Goal: Task Accomplishment & Management: Manage account settings

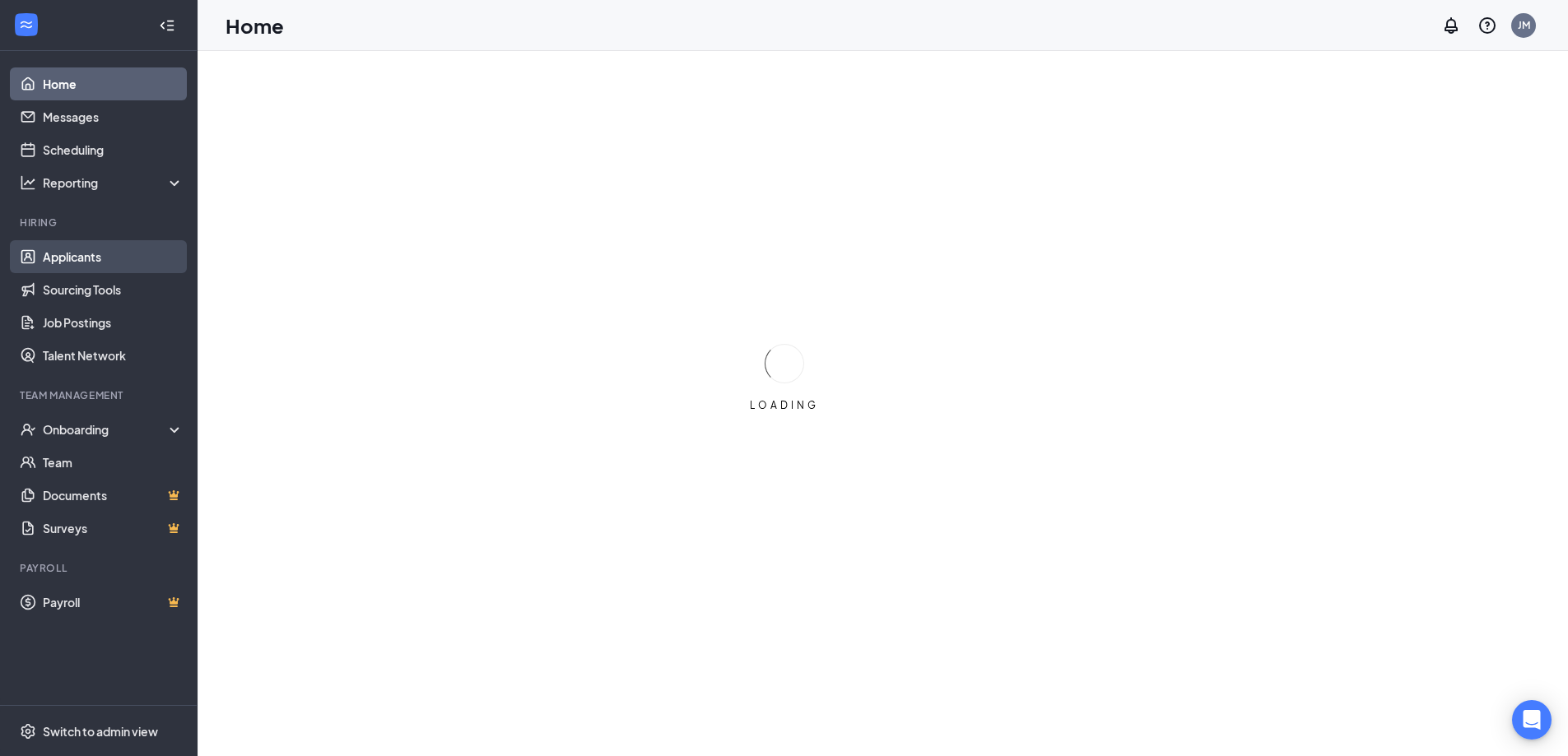
click at [68, 257] on link "Applicants" at bounding box center [112, 256] width 141 height 33
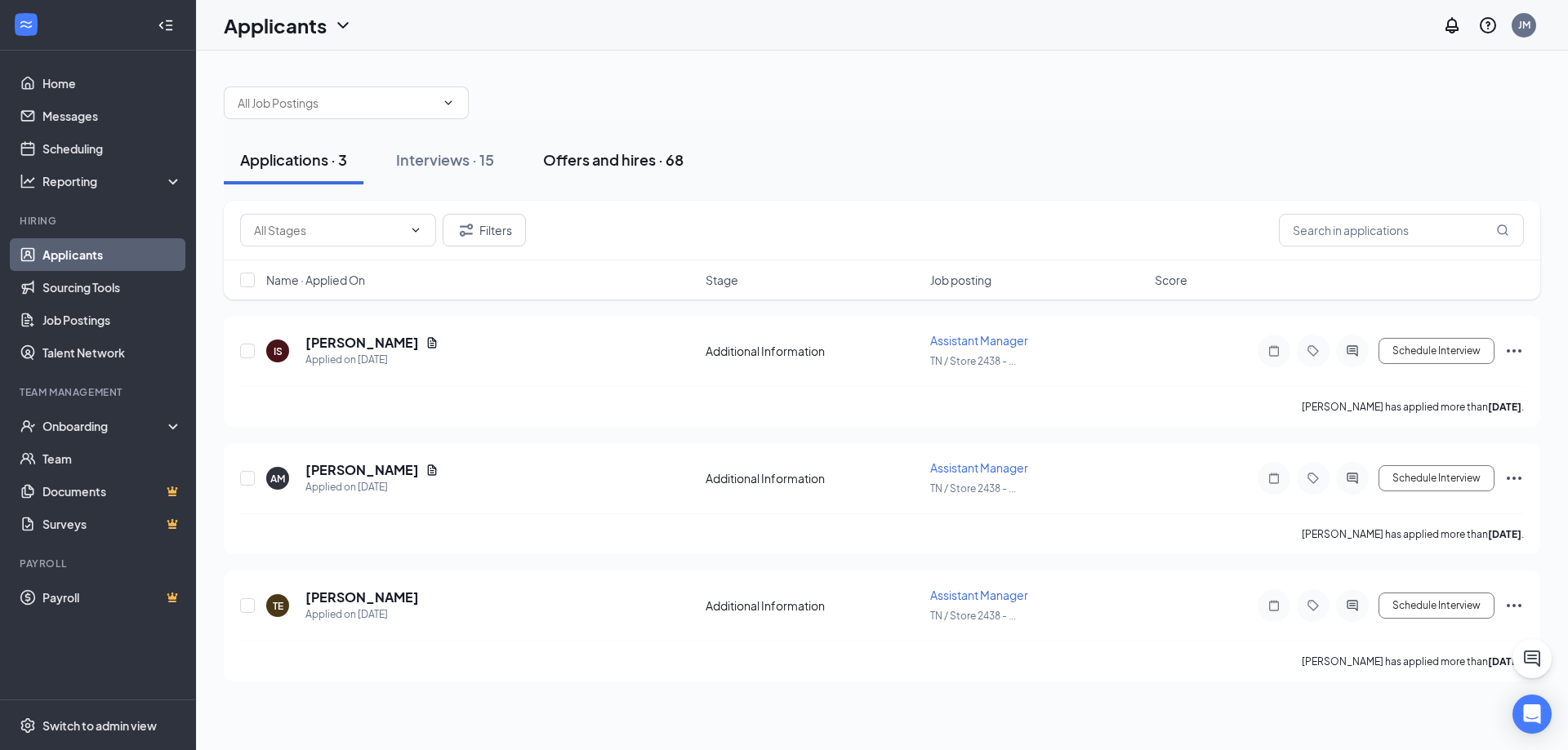
click at [605, 166] on div "Offers and hires · 68" at bounding box center [613, 159] width 141 height 20
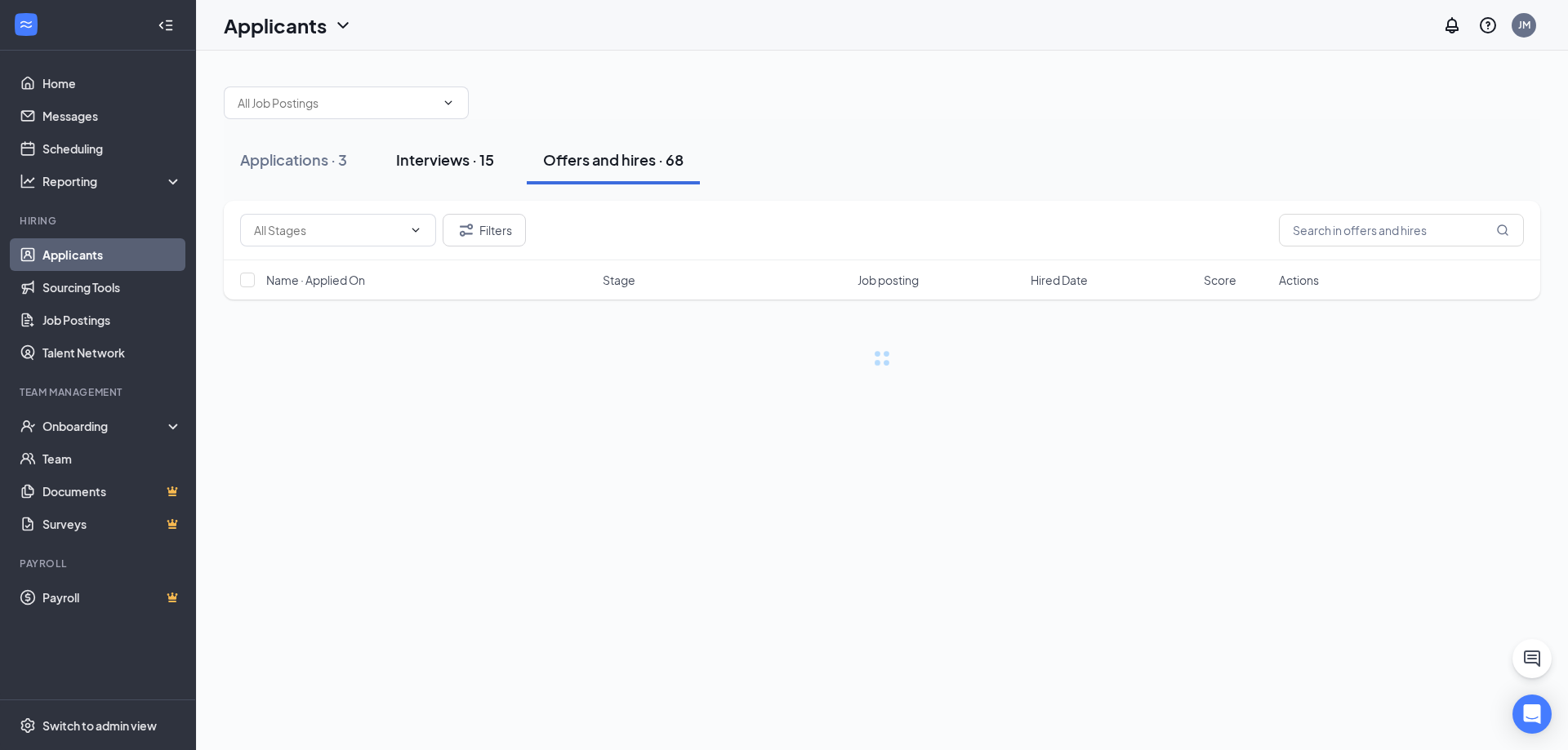
click at [481, 169] on div "Interviews · 15" at bounding box center [445, 159] width 98 height 20
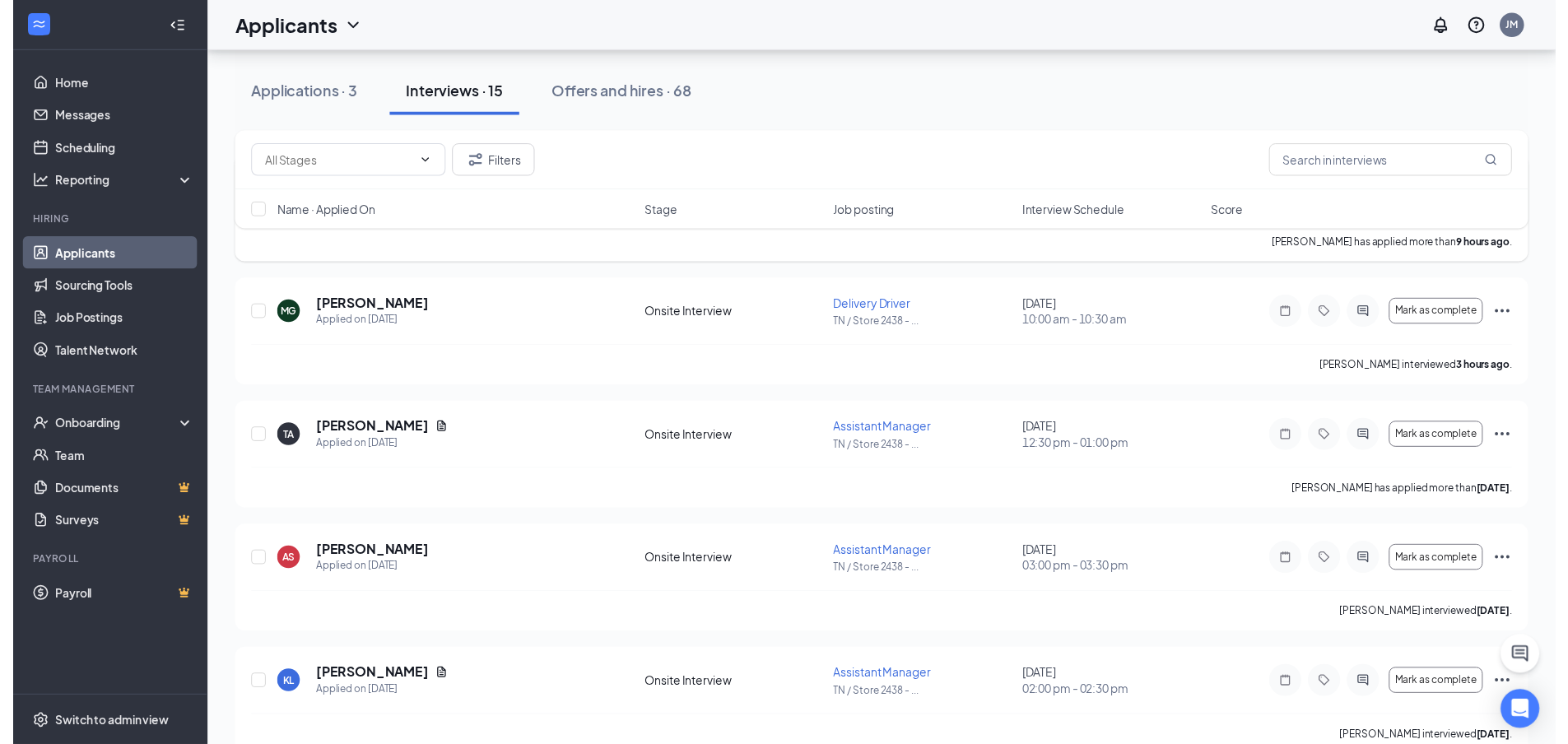
scroll to position [165, 0]
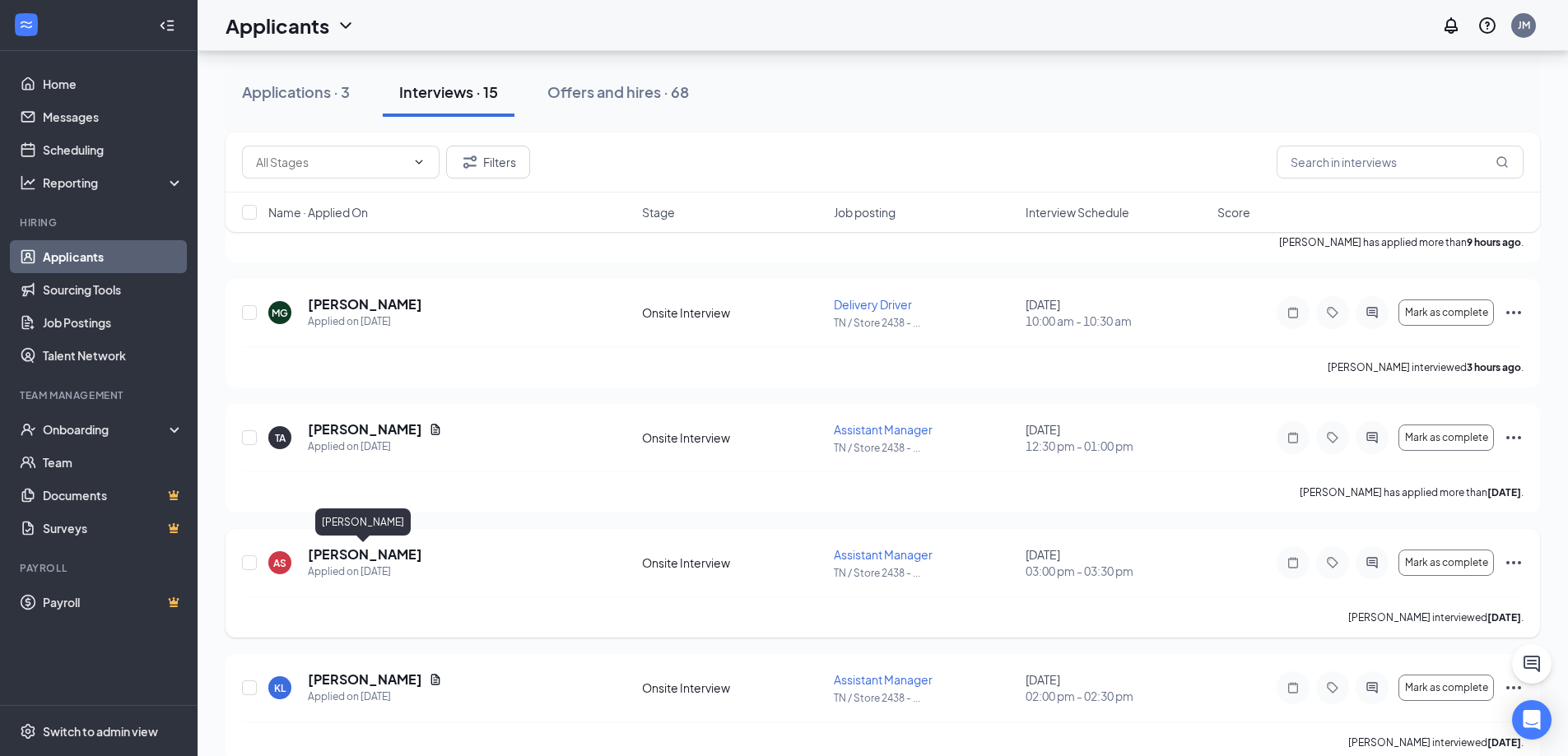
click at [375, 548] on h5 "[PERSON_NAME]" at bounding box center [365, 554] width 114 height 18
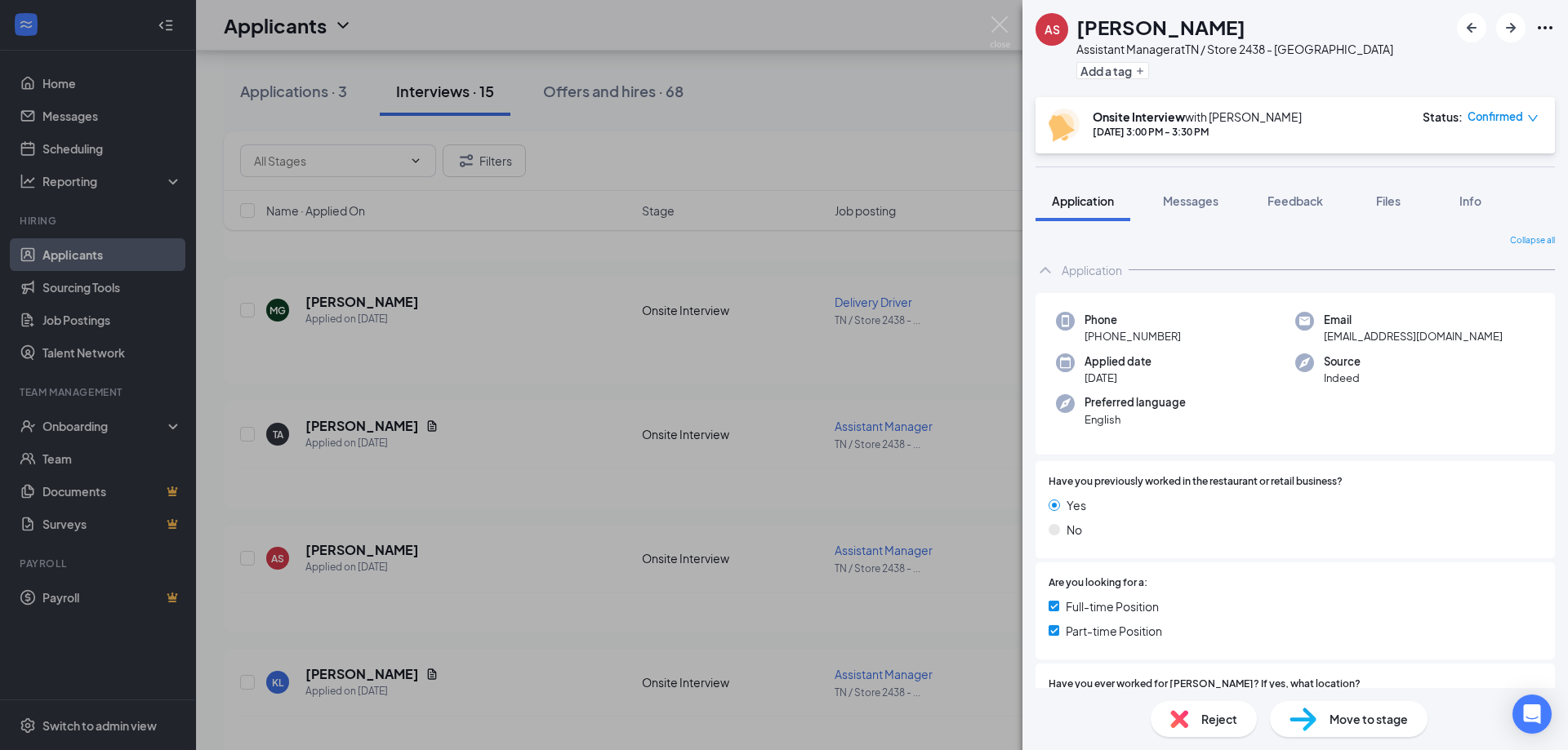
click at [1320, 714] on div "Move to stage" at bounding box center [1348, 718] width 157 height 36
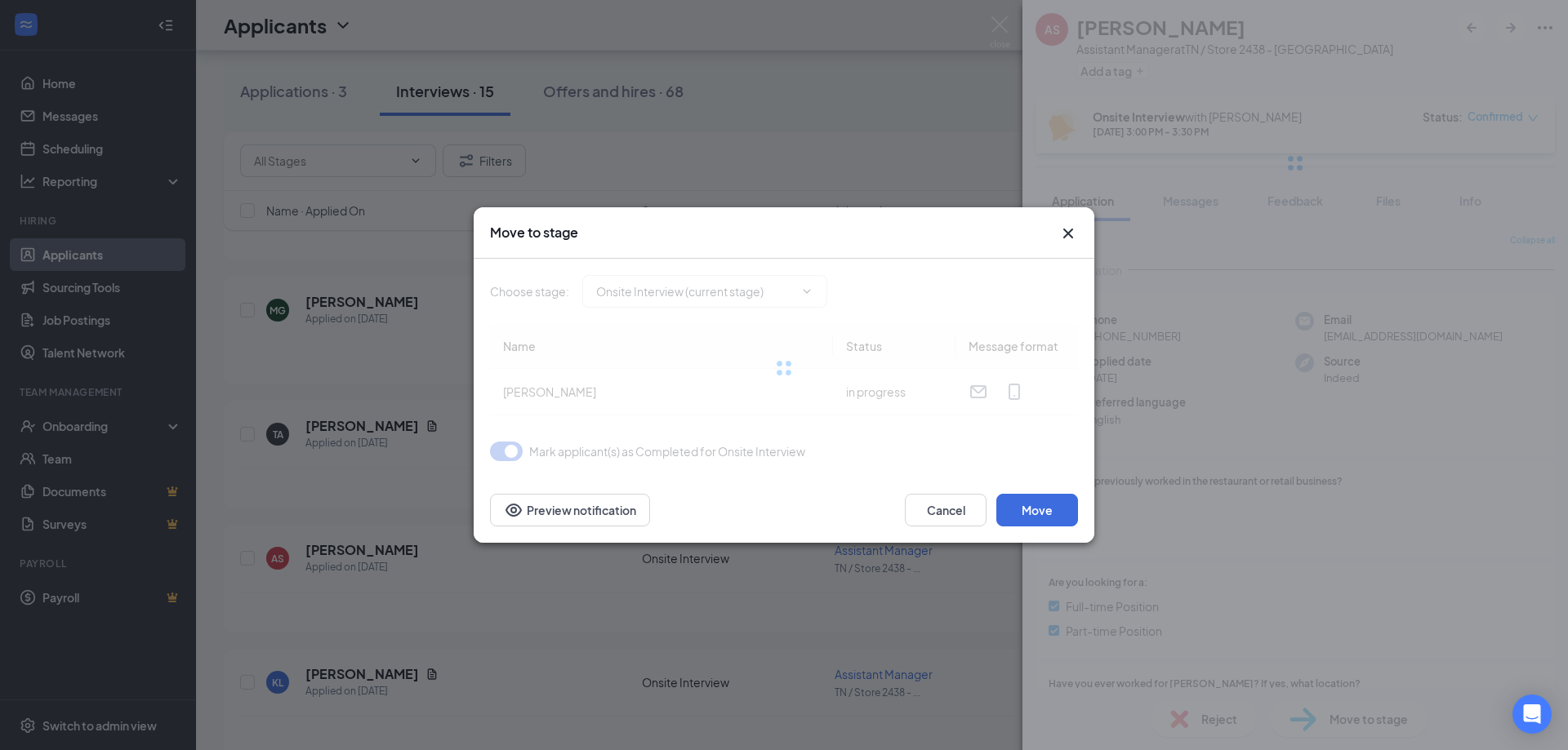
type input "CBC DECISION (next stage)"
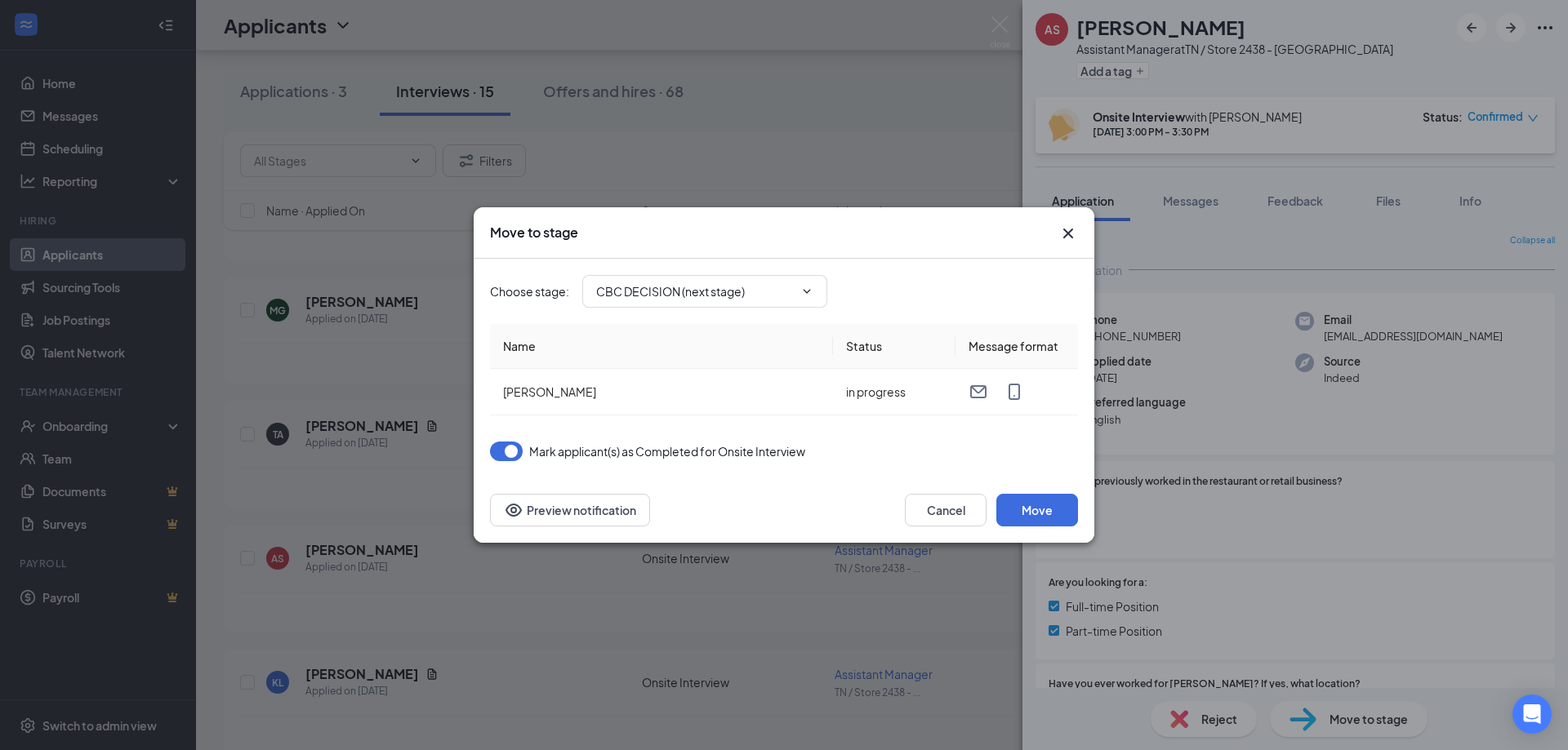
click at [1067, 231] on icon "Cross" at bounding box center [1068, 234] width 19 height 19
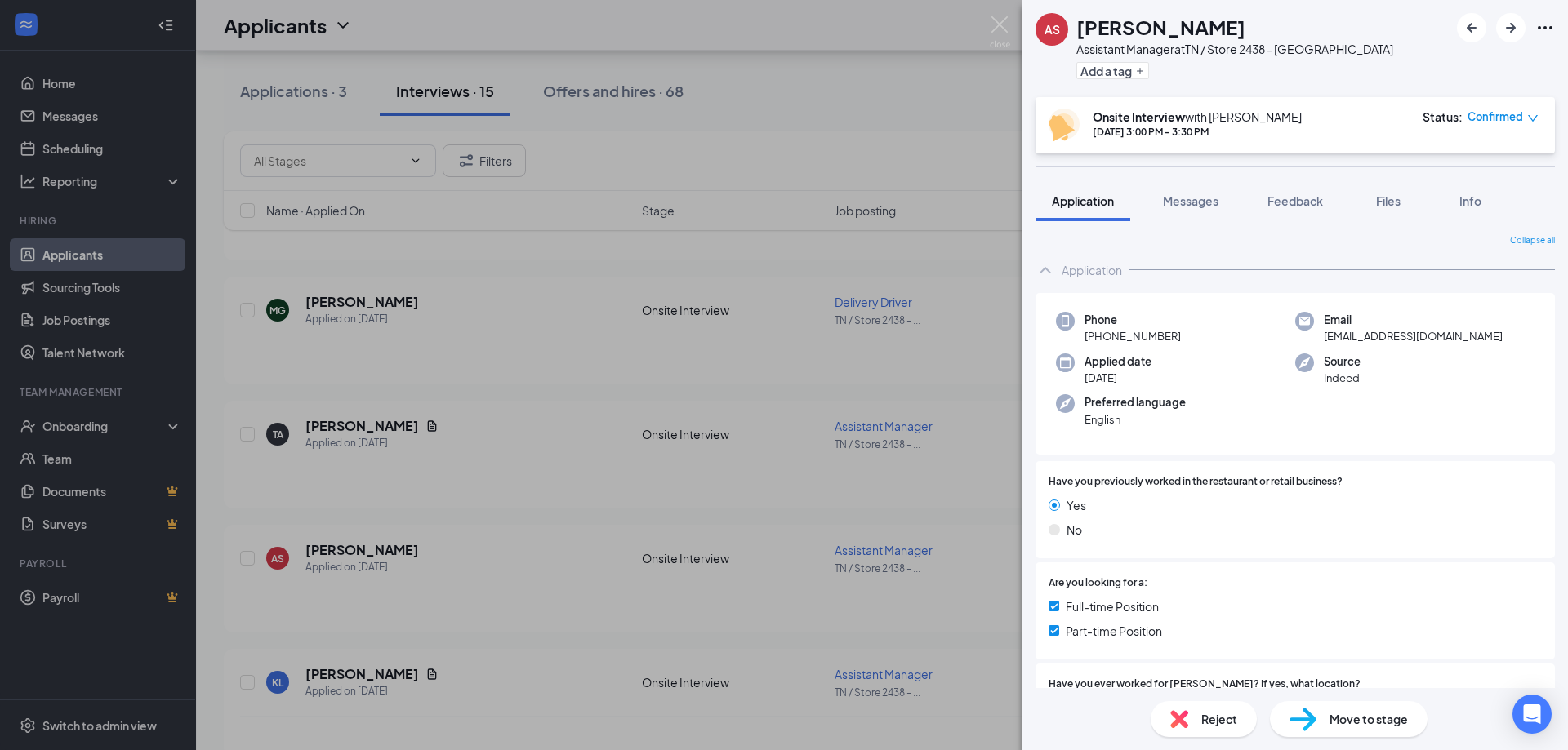
click at [1010, 39] on div "AS [PERSON_NAME] Assistant Manager at [GEOGRAPHIC_DATA] / Store 2438 - [GEOGRAP…" at bounding box center [784, 375] width 1568 height 750
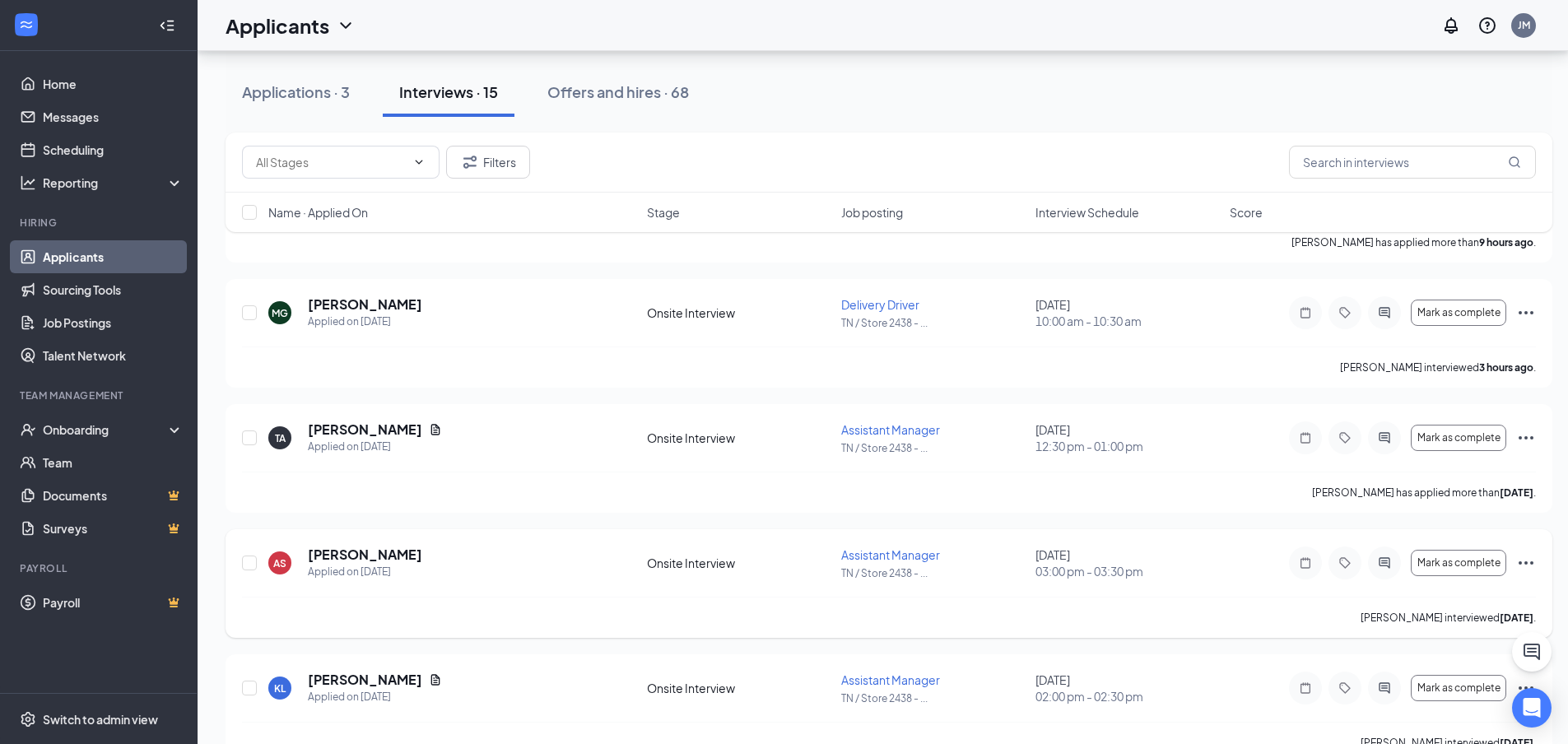
click at [1521, 566] on icon "Ellipses" at bounding box center [1526, 563] width 19 height 19
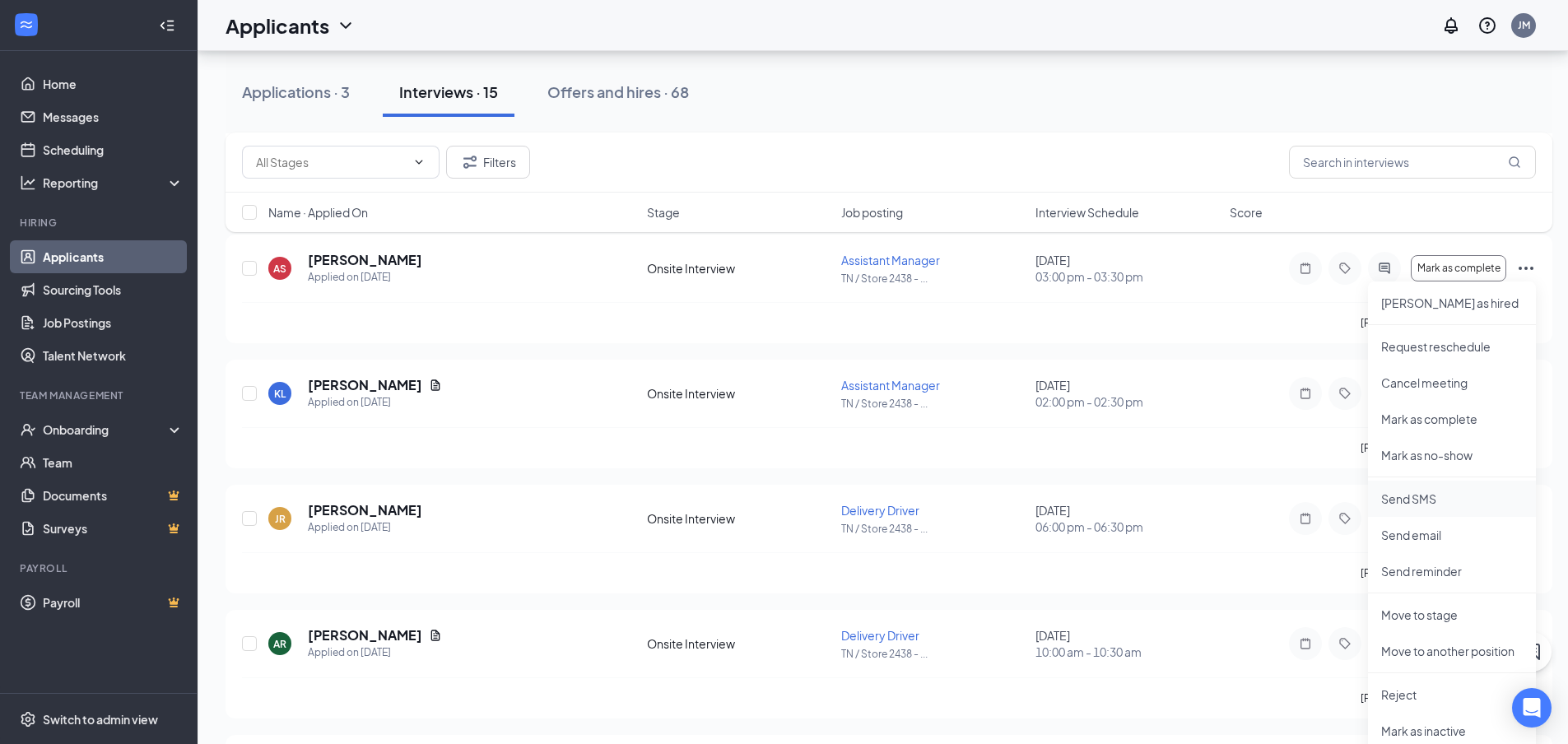
scroll to position [494, 0]
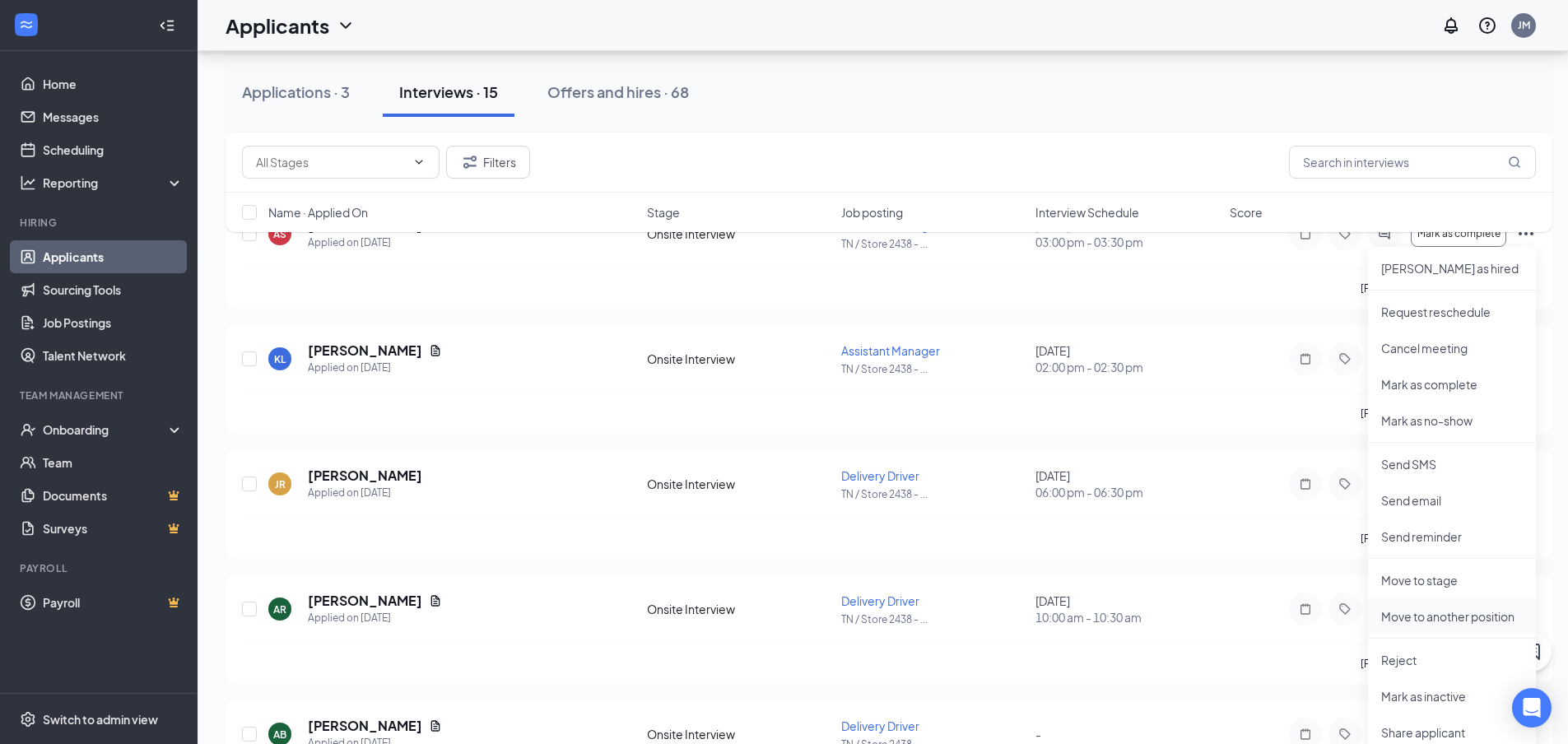
click at [1433, 616] on p "Move to another position" at bounding box center [1452, 616] width 142 height 17
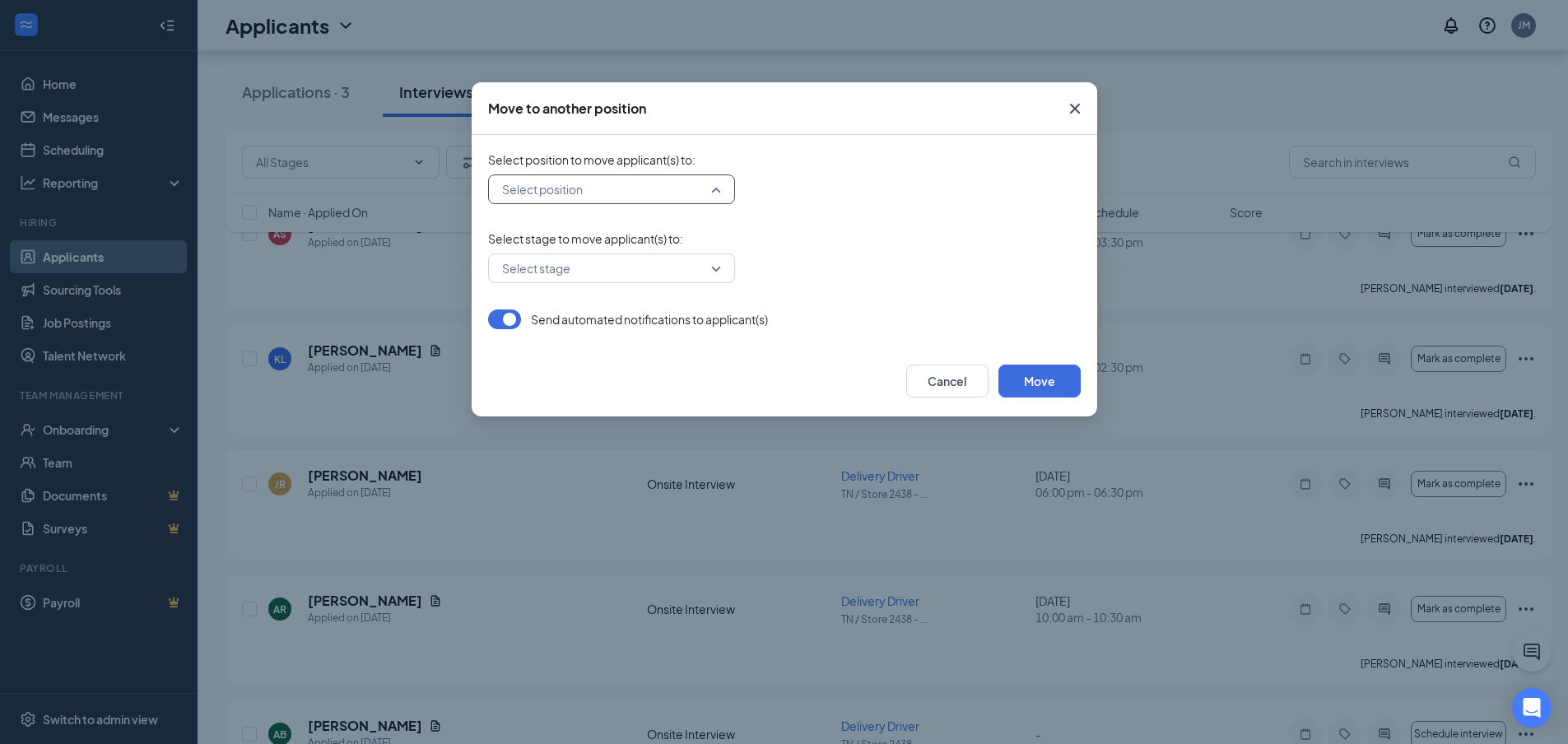
click at [590, 186] on input "search" at bounding box center [606, 190] width 216 height 28
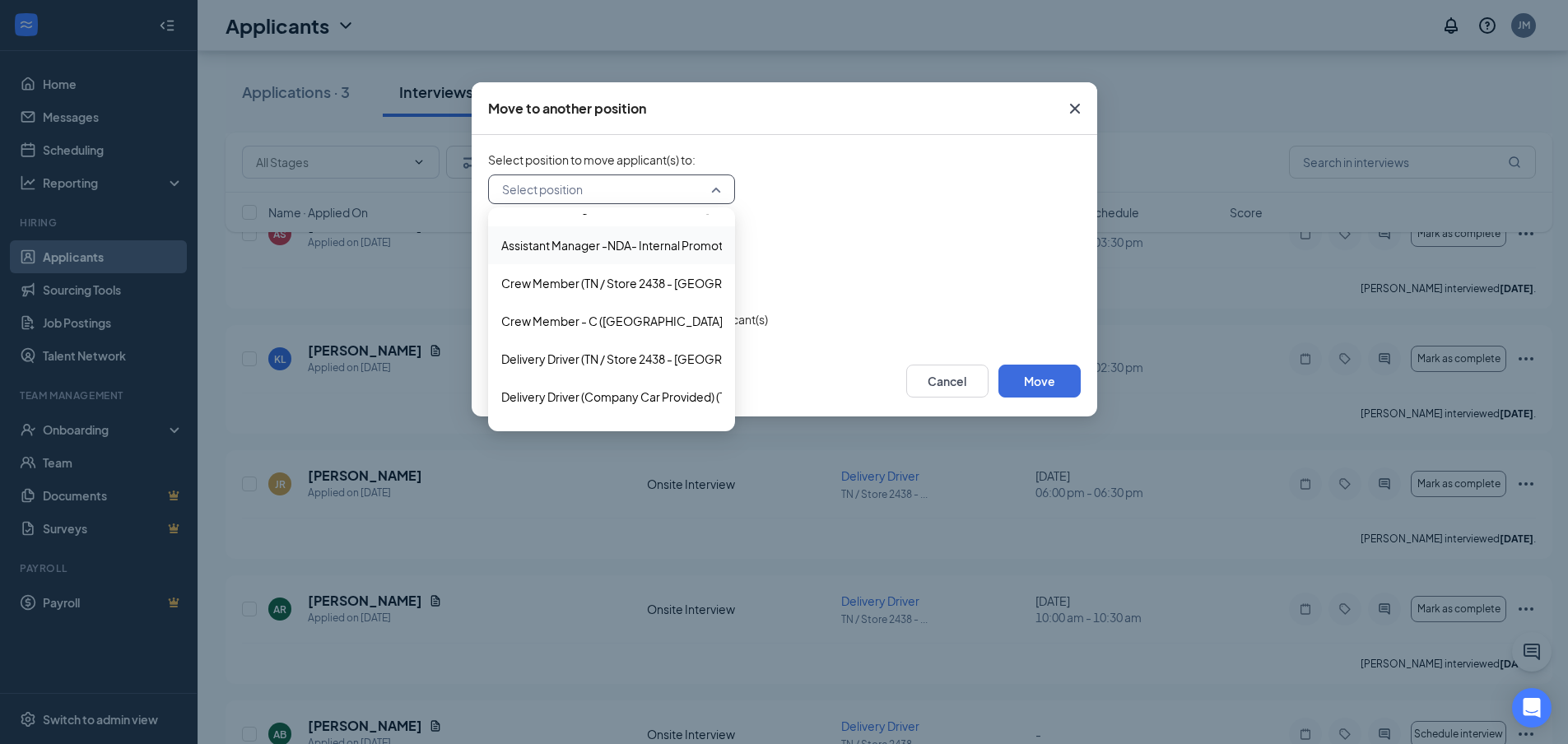
scroll to position [82, 0]
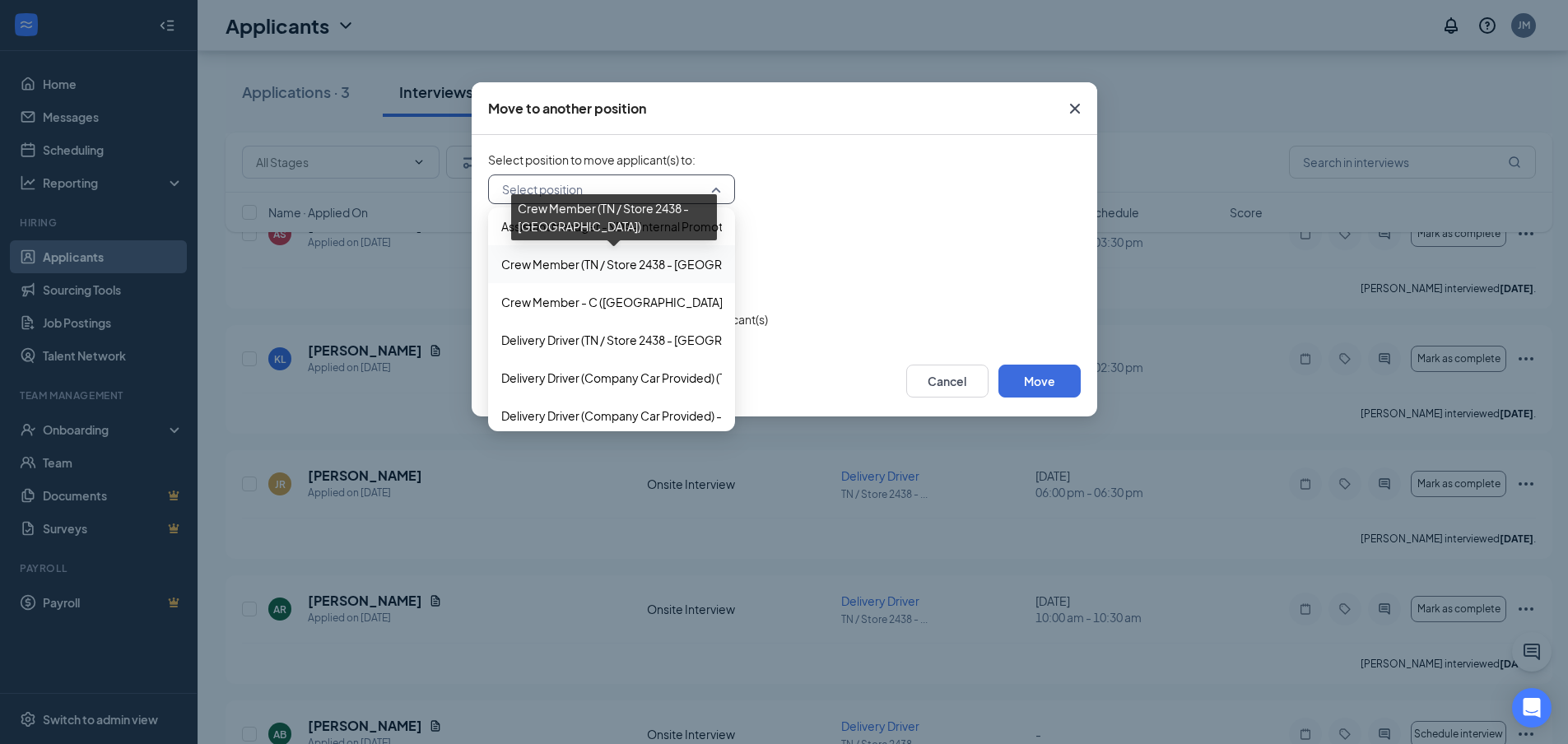
click at [504, 268] on span "Crew Member (TN / Store 2438 - [GEOGRAPHIC_DATA])" at bounding box center [649, 264] width 297 height 18
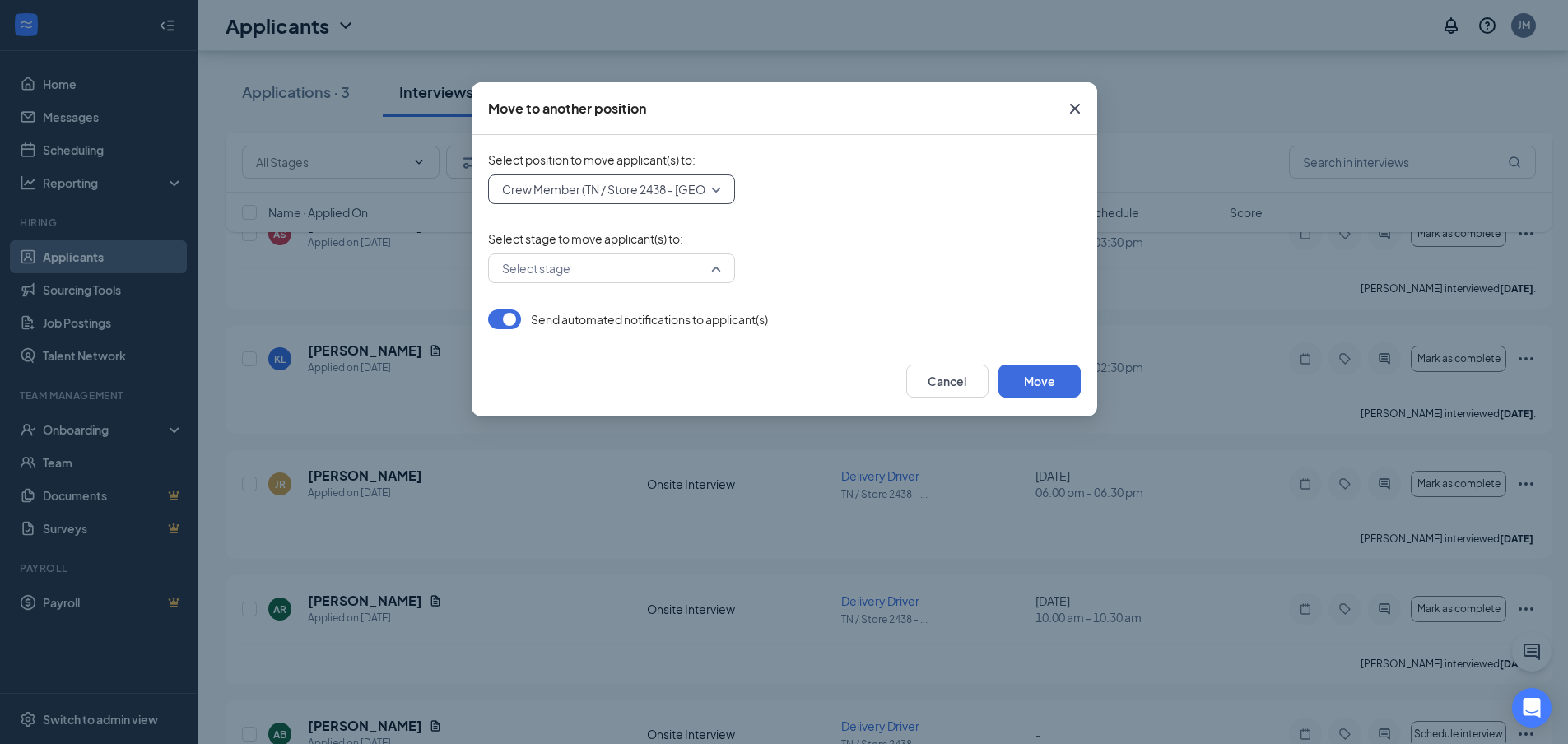
click at [716, 275] on div "Select stage" at bounding box center [611, 267] width 247 height 29
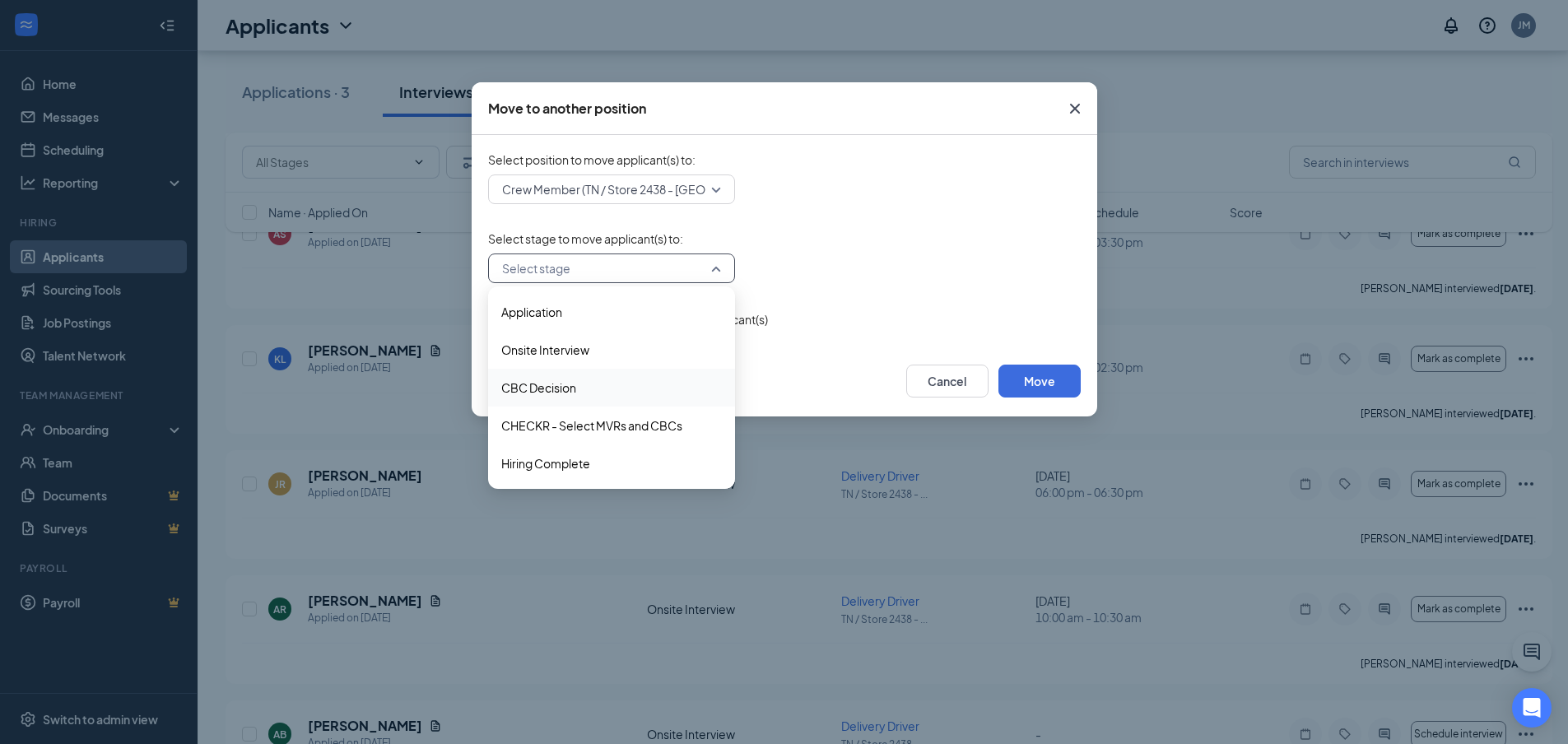
click at [558, 401] on div "CBC Decision" at bounding box center [611, 387] width 247 height 38
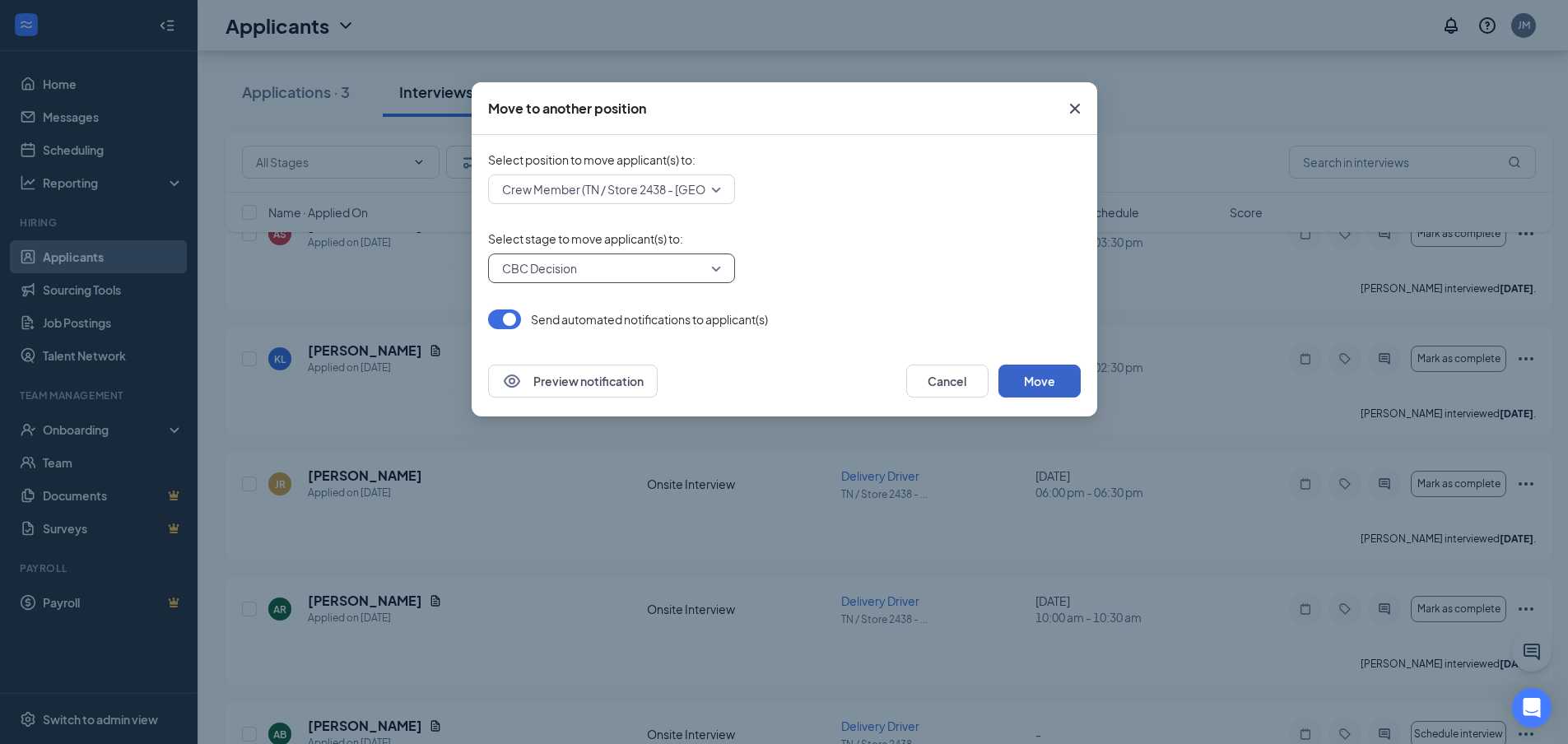
click at [1034, 383] on button "Move" at bounding box center [1039, 381] width 82 height 33
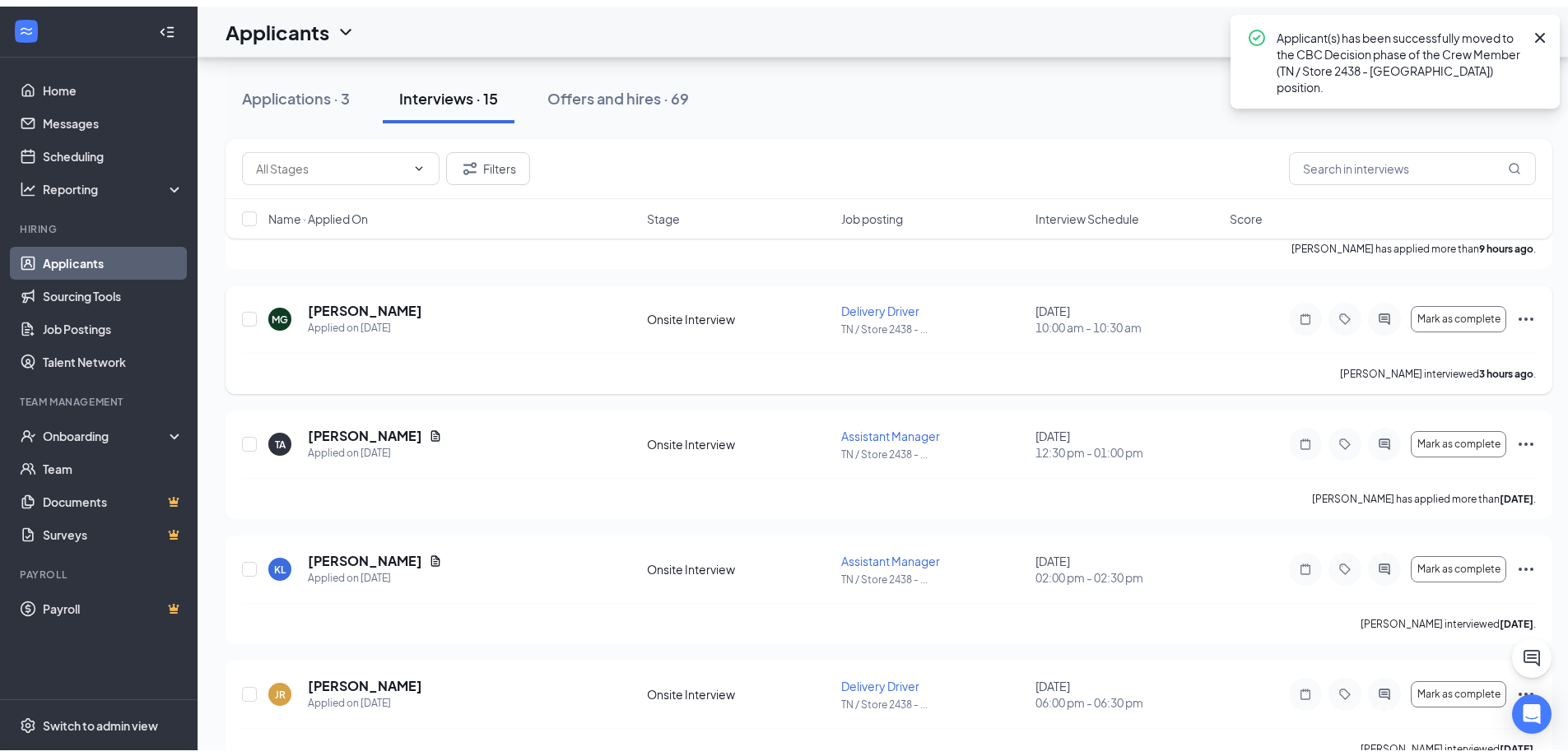
scroll to position [0, 0]
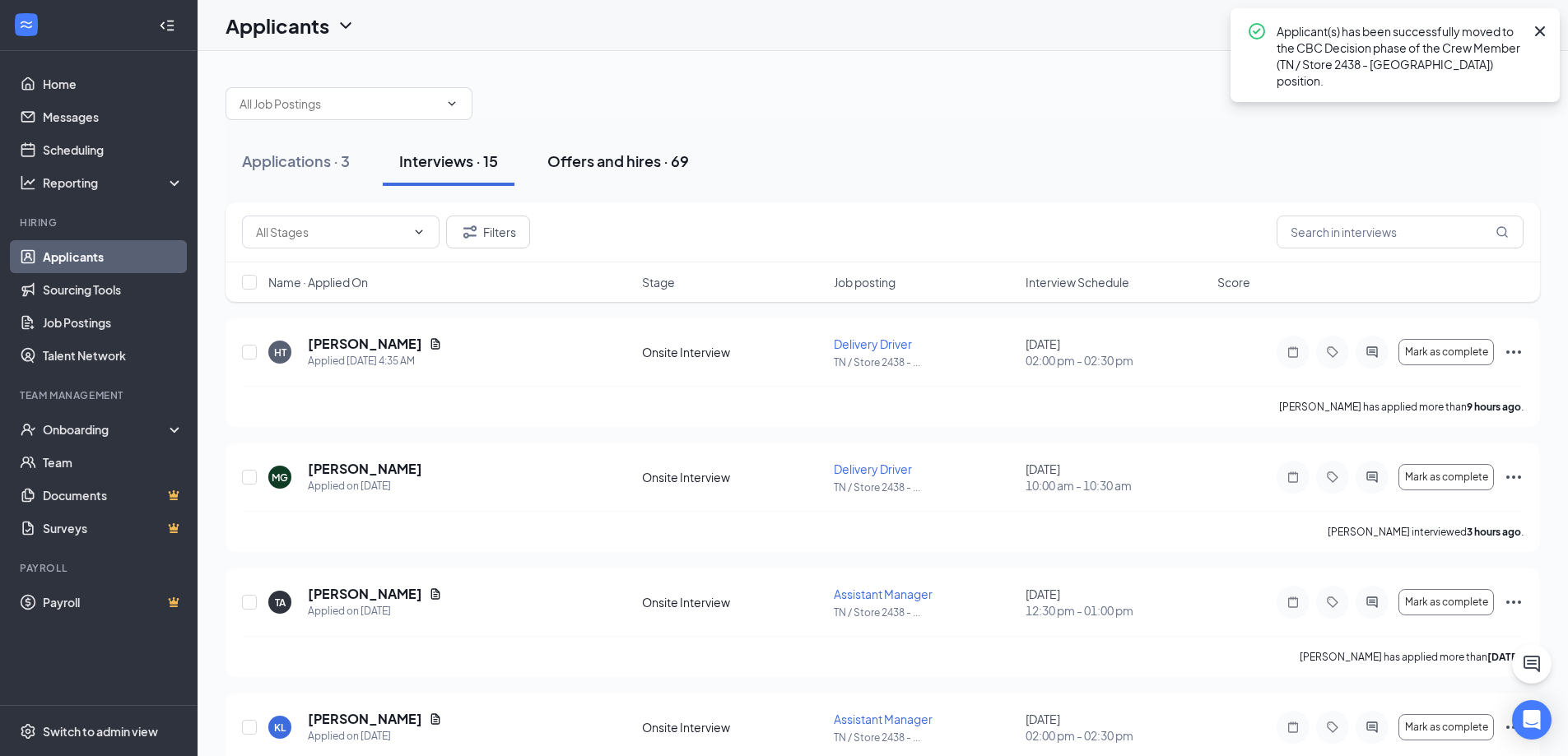
click at [606, 160] on div "Offers and hires · 69" at bounding box center [618, 160] width 142 height 20
